Goal: Task Accomplishment & Management: Manage account settings

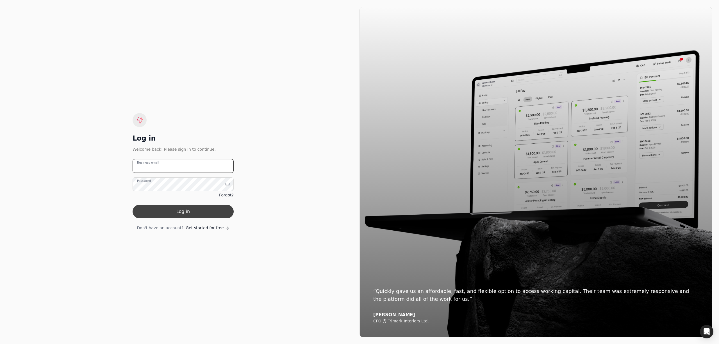
type email "[PERSON_NAME][EMAIL_ADDRESS][DOMAIN_NAME]"
click at [177, 210] on button "Log in" at bounding box center [183, 211] width 101 height 13
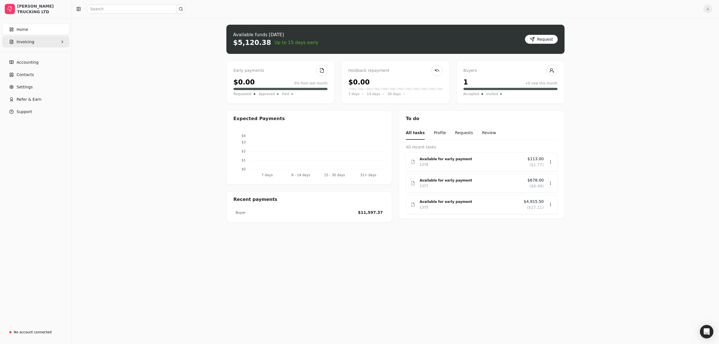
click at [33, 42] on button "Invoicing" at bounding box center [35, 41] width 67 height 11
click at [48, 56] on Invoices "All Invoices" at bounding box center [35, 55] width 65 height 11
